Goal: Find specific page/section: Find specific page/section

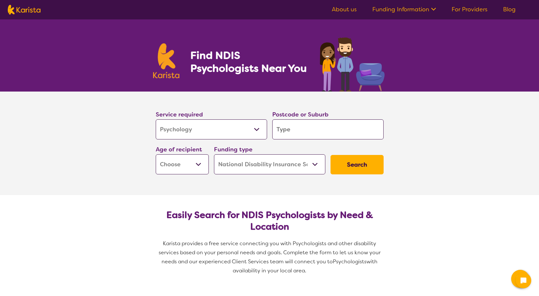
select select "Psychology"
select select "NDIS"
select select "Psychology"
select select "NDIS"
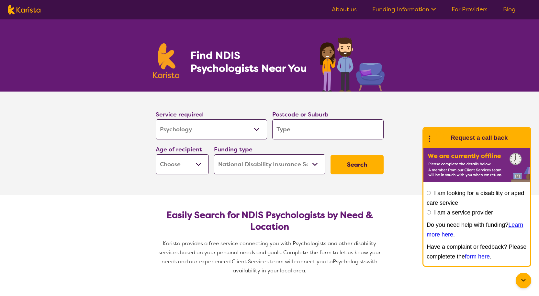
click at [300, 133] on input "search" at bounding box center [327, 129] width 111 height 20
type input "7"
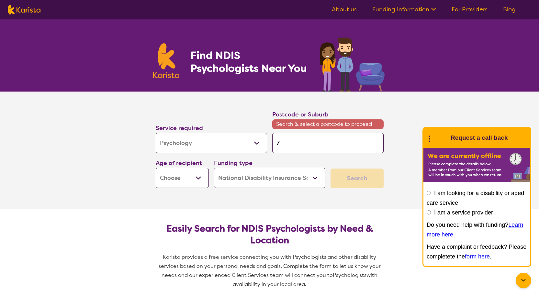
type input "70"
type input "701"
type input "7018"
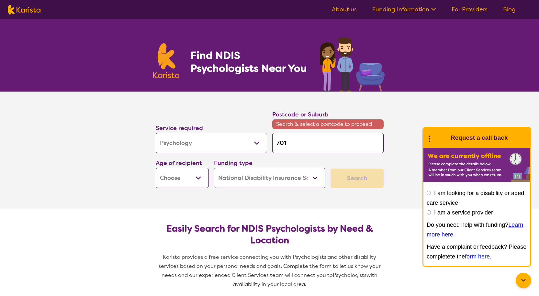
type input "7018"
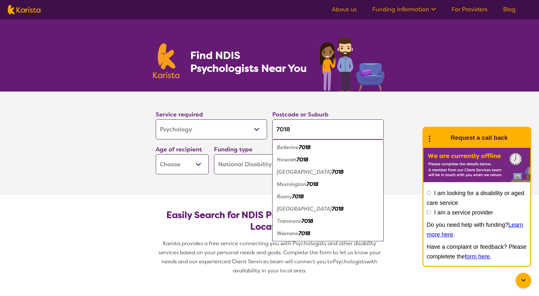
type input "7018"
click at [231, 190] on section "Service required Allied Health Assistant Assessment ([MEDICAL_DATA] or [MEDICAL…" at bounding box center [269, 144] width 259 height 104
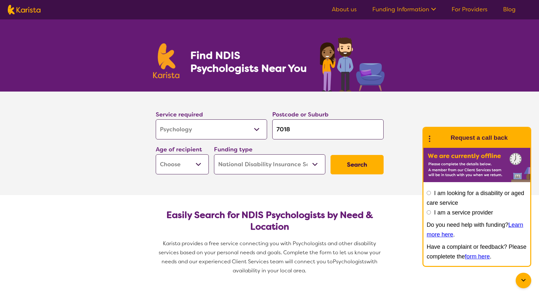
click at [277, 166] on select "Home Care Package (HCP) National Disability Insurance Scheme (NDIS) I don't know" at bounding box center [269, 164] width 111 height 20
click at [188, 161] on select "Early Childhood - 0 to 9 Child - 10 to 11 Adolescent - 12 to 17 Adult - 18 to 6…" at bounding box center [182, 164] width 53 height 20
select select "AS"
click at [156, 154] on select "Early Childhood - 0 to 9 Child - 10 to 11 Adolescent - 12 to 17 Adult - 18 to 6…" at bounding box center [182, 164] width 53 height 20
select select "AS"
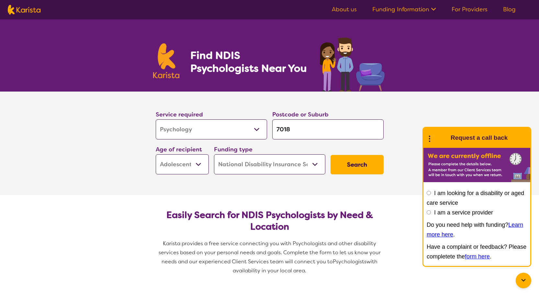
click at [234, 163] on select "Home Care Package (HCP) National Disability Insurance Scheme (NDIS) I don't know" at bounding box center [269, 164] width 111 height 20
select select "i-don-t-know"
click at [214, 154] on select "Home Care Package (HCP) National Disability Insurance Scheme (NDIS) I don't know" at bounding box center [269, 164] width 111 height 20
select select "i-don-t-know"
click at [340, 161] on button "Search" at bounding box center [356, 164] width 53 height 19
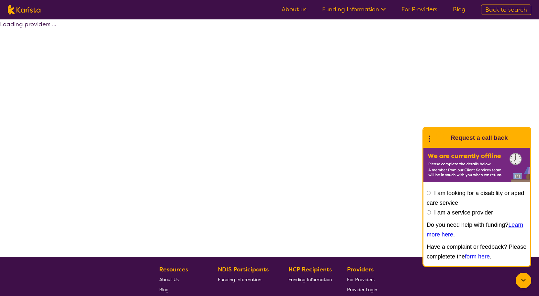
select select "Psychology"
select select "AS"
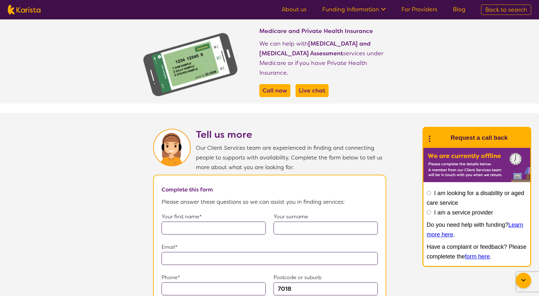
scroll to position [194, 0]
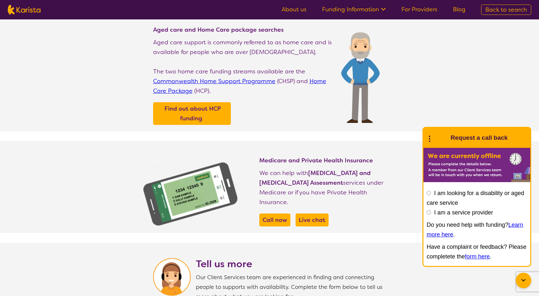
select select "Psychology"
select select "AS"
select select "NDIS"
select select "Psychology"
select select "AS"
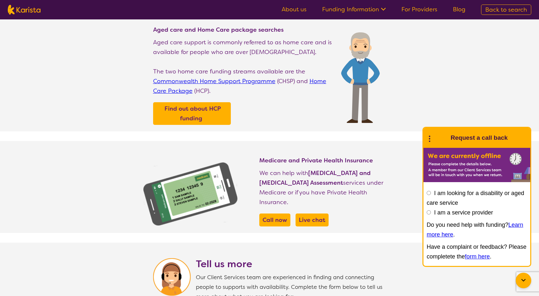
select select "NDIS"
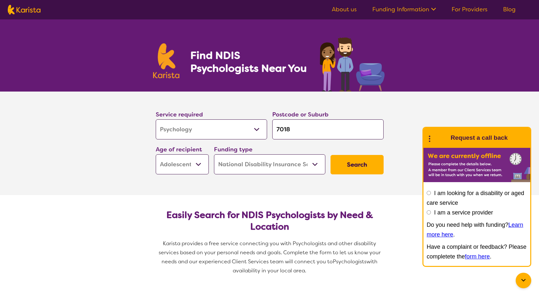
click at [288, 159] on select "Home Care Package (HCP) National Disability Insurance Scheme (NDIS) I don't know" at bounding box center [269, 164] width 111 height 20
click at [214, 154] on select "Home Care Package (HCP) National Disability Insurance Scheme (NDIS) I don't know" at bounding box center [269, 164] width 111 height 20
click at [359, 163] on button "Search" at bounding box center [356, 164] width 53 height 19
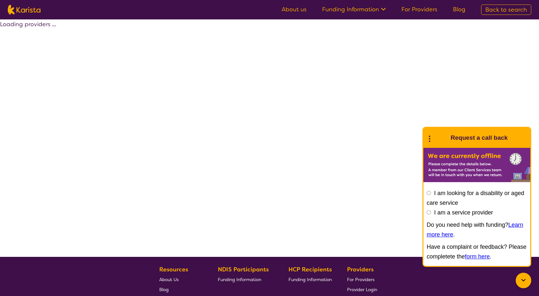
select select "by_score"
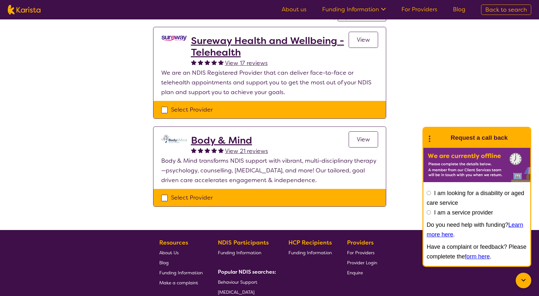
scroll to position [65, 0]
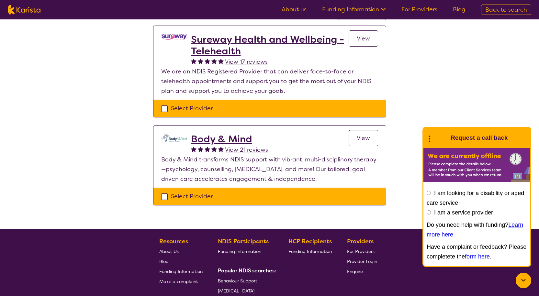
click at [228, 135] on h2 "Body & Mind" at bounding box center [229, 139] width 77 height 12
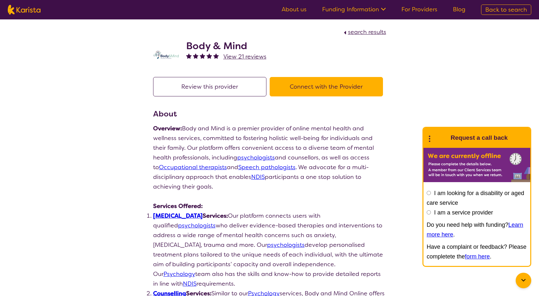
click at [252, 53] on span "View 21 reviews" at bounding box center [244, 57] width 43 height 8
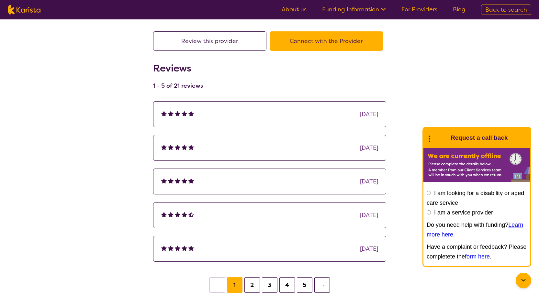
scroll to position [32, 0]
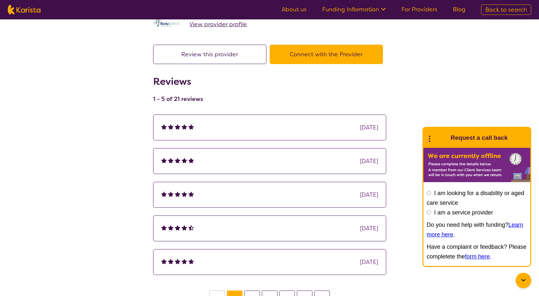
click at [184, 131] on div at bounding box center [185, 128] width 7 height 10
click at [360, 128] on div "[DATE]" at bounding box center [369, 128] width 18 height 10
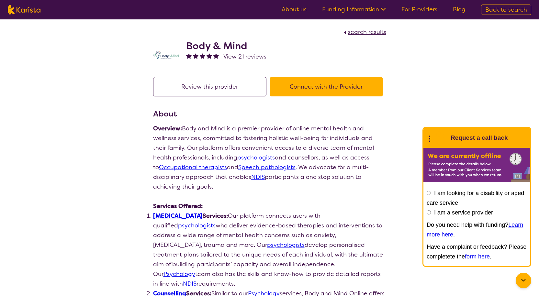
scroll to position [65, 0]
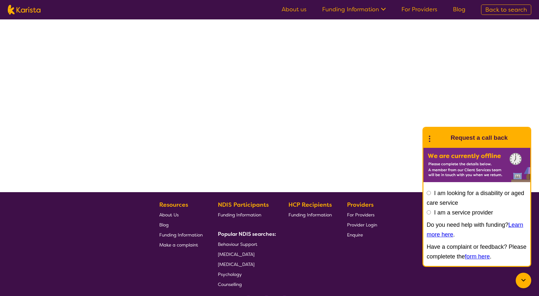
select select "by_score"
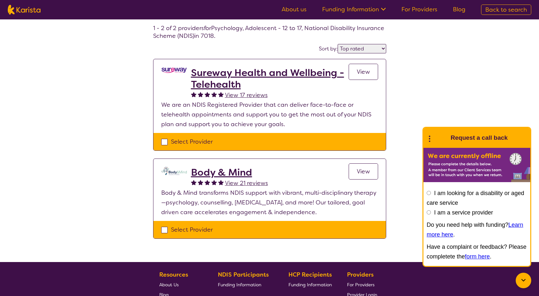
scroll to position [0, 0]
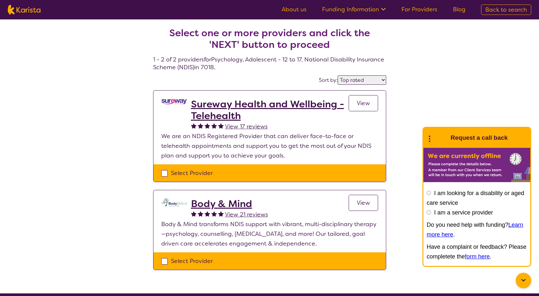
select select "Psychology"
select select "AS"
select select "NDIS"
select select "Psychology"
select select "AS"
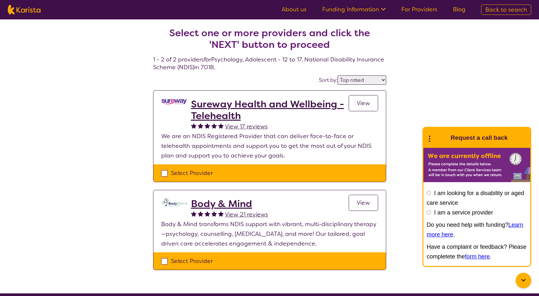
select select "NDIS"
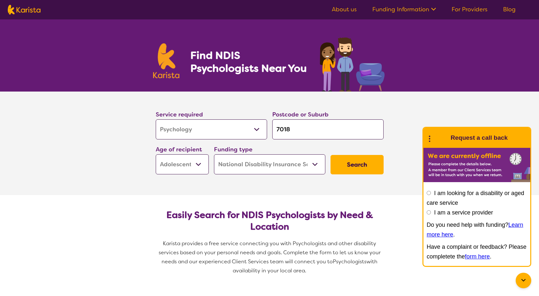
click at [216, 128] on select "Allied Health Assistant Assessment ([MEDICAL_DATA] or [MEDICAL_DATA]) Behaviour…" at bounding box center [211, 129] width 111 height 20
select select "Exercise physiology"
click at [156, 119] on select "Allied Health Assistant Assessment ([MEDICAL_DATA] or [MEDICAL_DATA]) Behaviour…" at bounding box center [211, 129] width 111 height 20
select select "Exercise physiology"
click at [349, 171] on button "Search" at bounding box center [356, 164] width 53 height 19
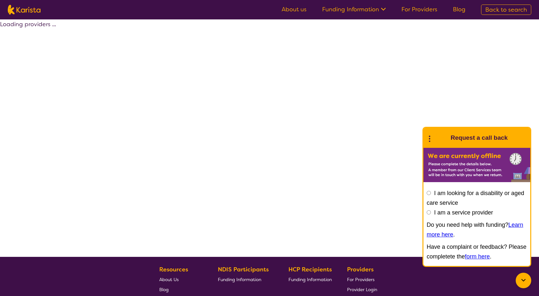
select select "by_score"
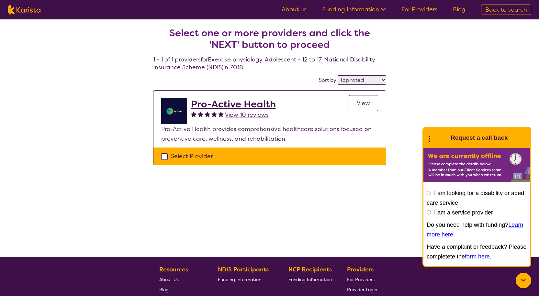
click at [215, 102] on h2 "Pro-Active Health" at bounding box center [233, 104] width 85 height 12
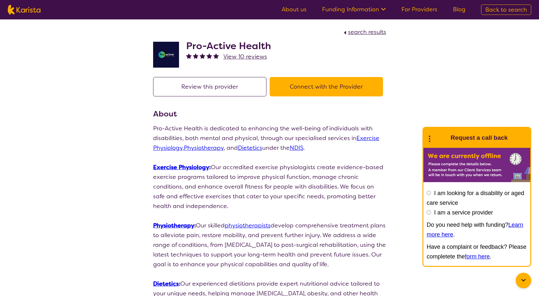
click at [308, 85] on button "Connect with the Provider" at bounding box center [326, 86] width 113 height 19
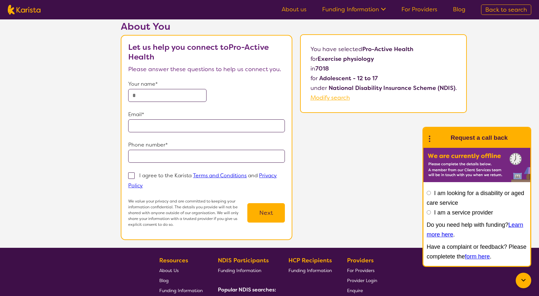
scroll to position [8, 0]
